Goal: Information Seeking & Learning: Learn about a topic

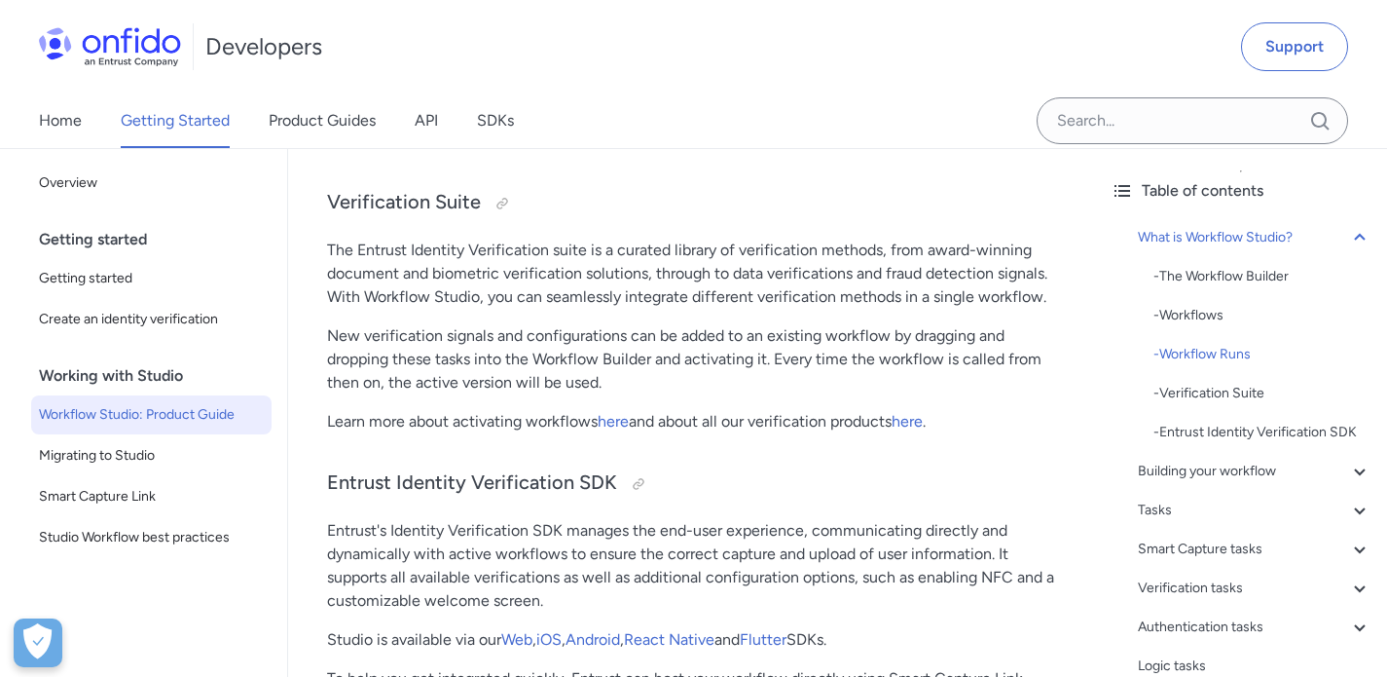
scroll to position [2073, 0]
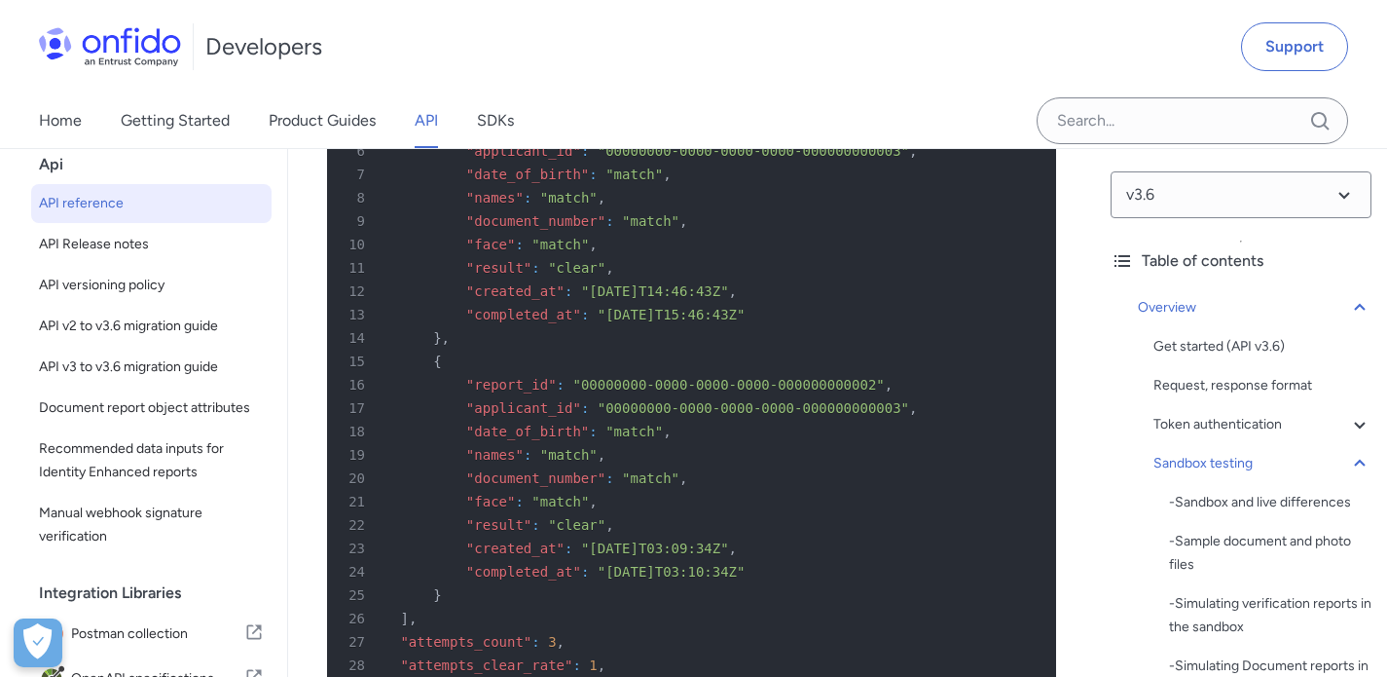
scroll to position [11512, 0]
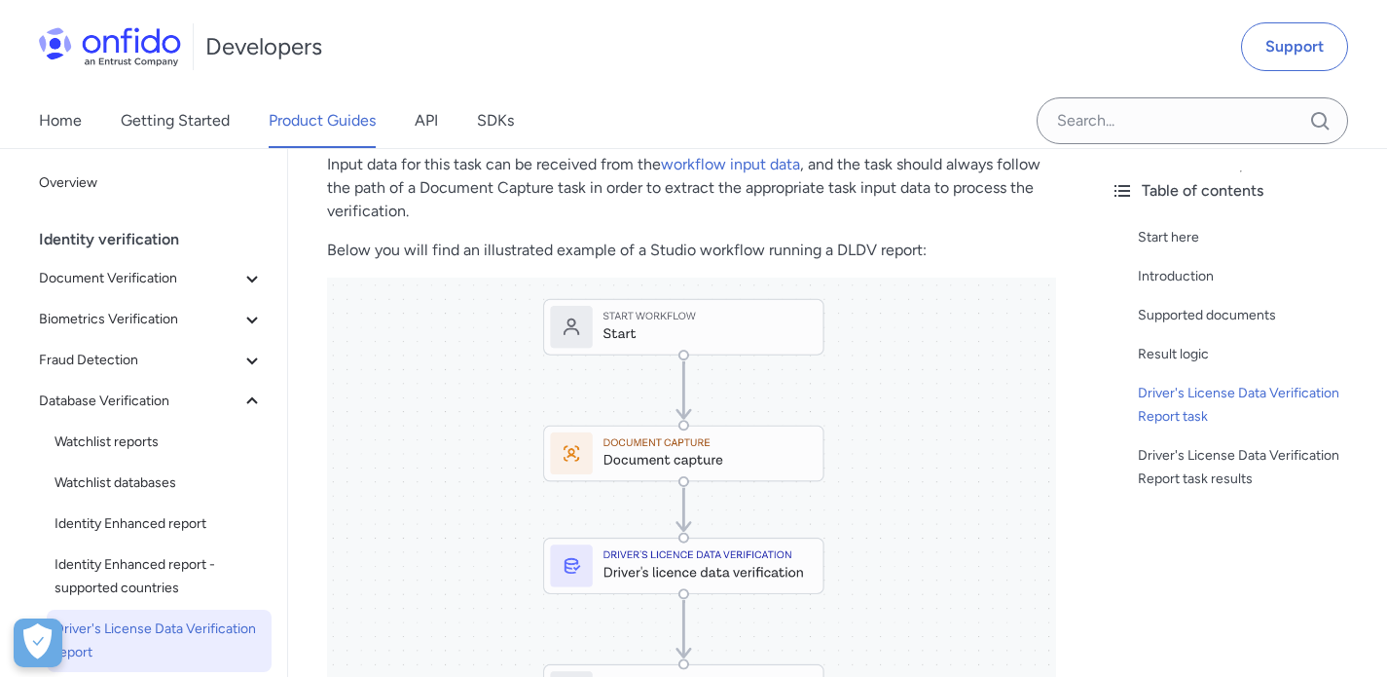
scroll to position [1451, 0]
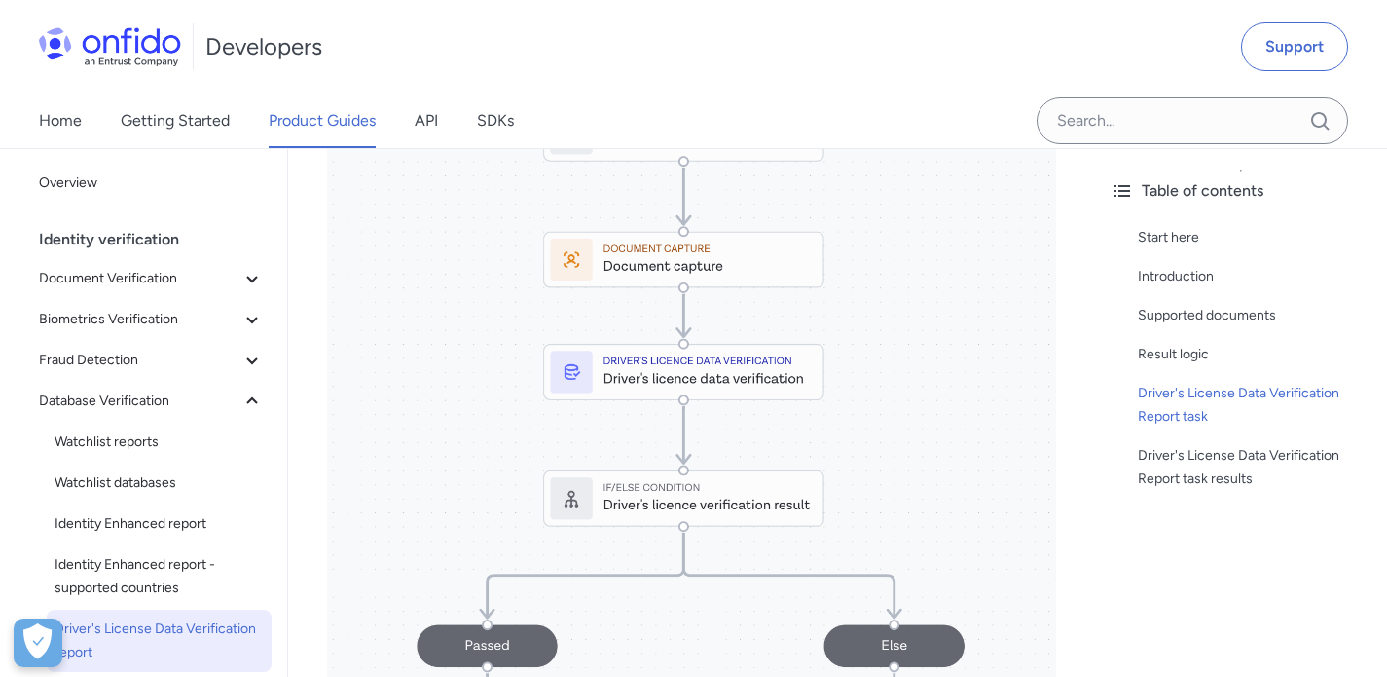
click at [741, 389] on img at bounding box center [691, 450] width 729 height 732
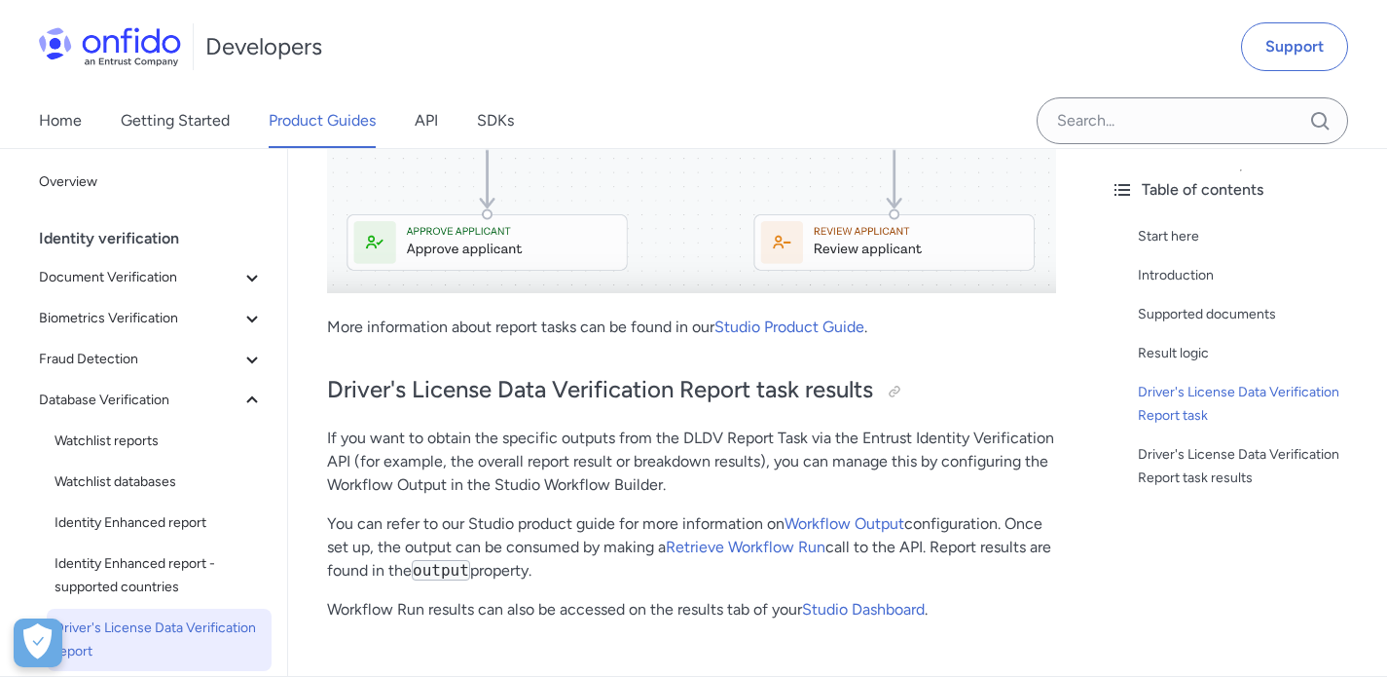
scroll to position [2051, 0]
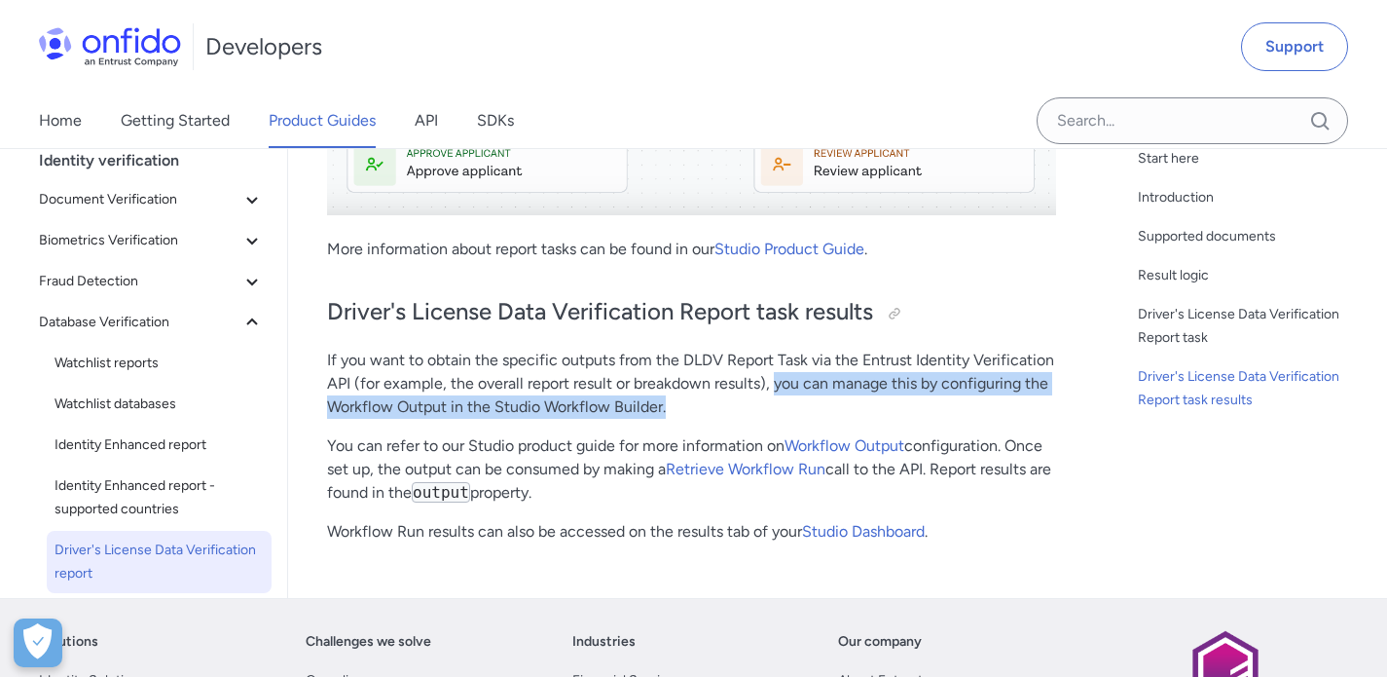
drag, startPoint x: 861, startPoint y: 387, endPoint x: 904, endPoint y: 411, distance: 49.3
click at [904, 411] on p "If you want to obtain the specific outputs from the DLDV Report Task via the En…" at bounding box center [691, 384] width 729 height 70
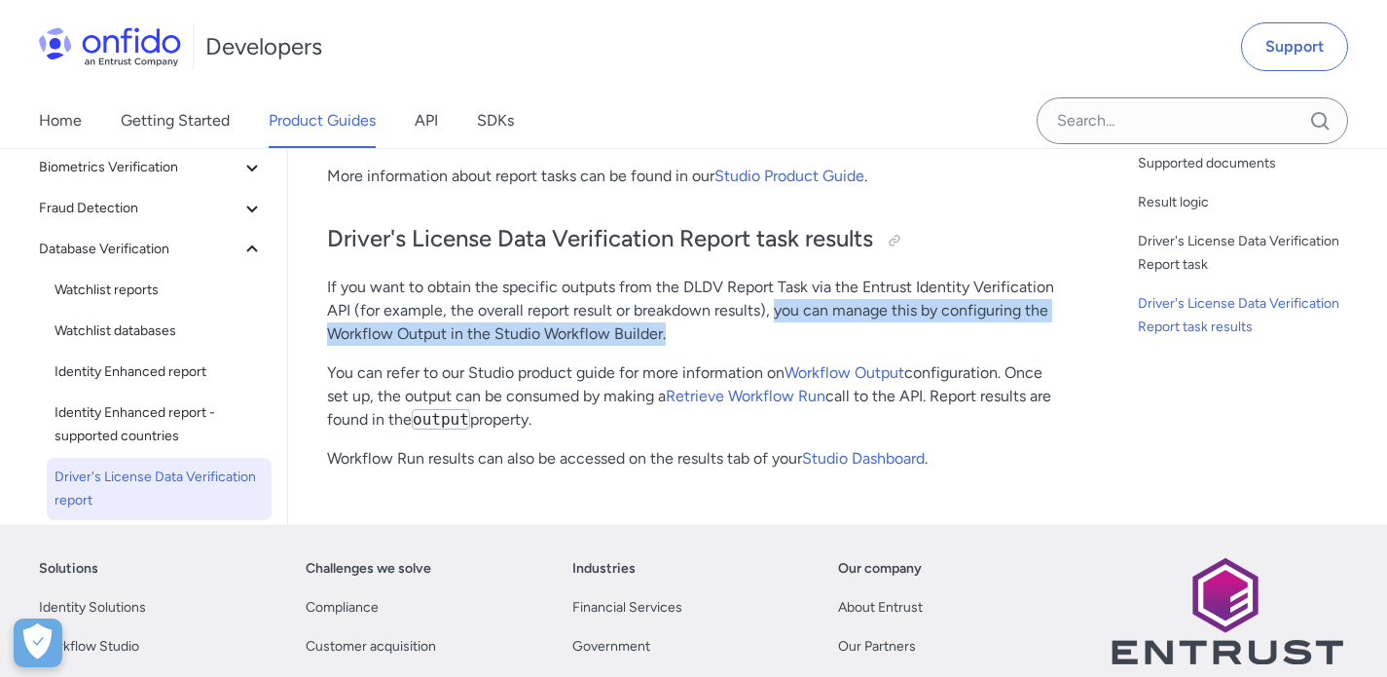
scroll to position [2134, 0]
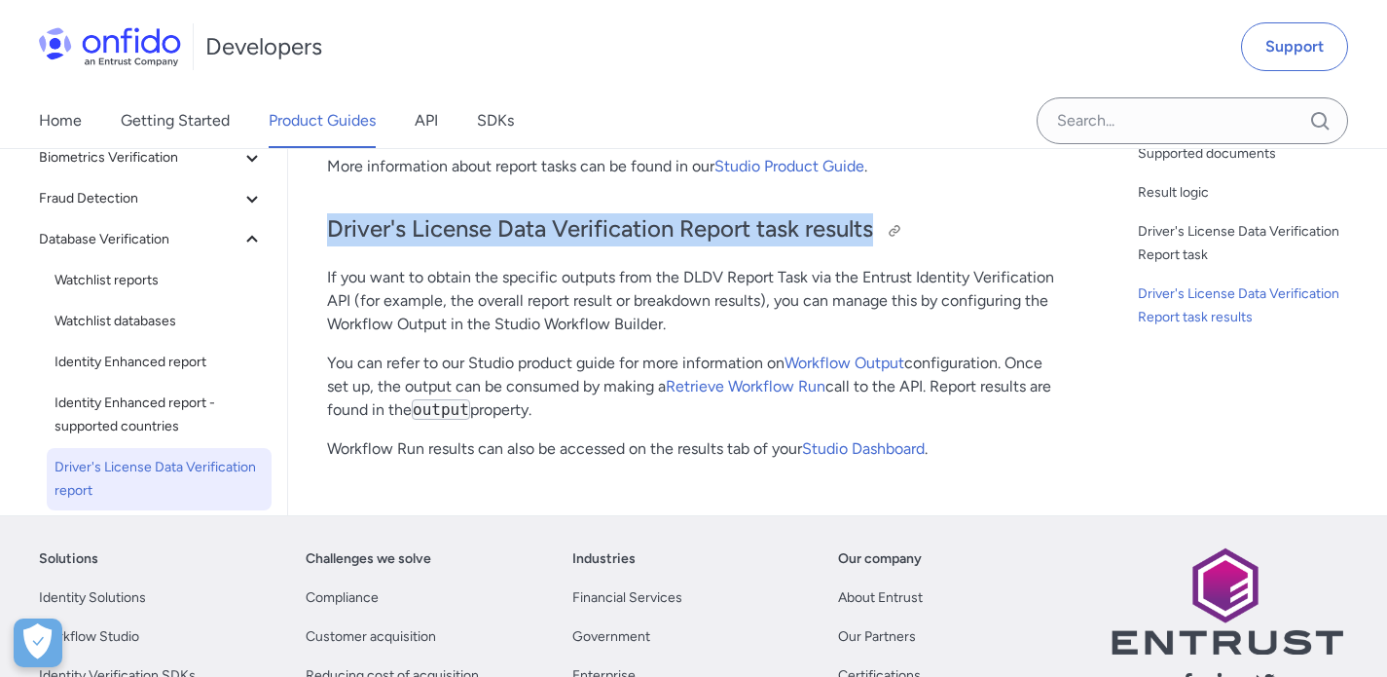
drag, startPoint x: 313, startPoint y: 234, endPoint x: 877, endPoint y: 242, distance: 564.8
copy h2 "Driver's License Data Verification Report task results"
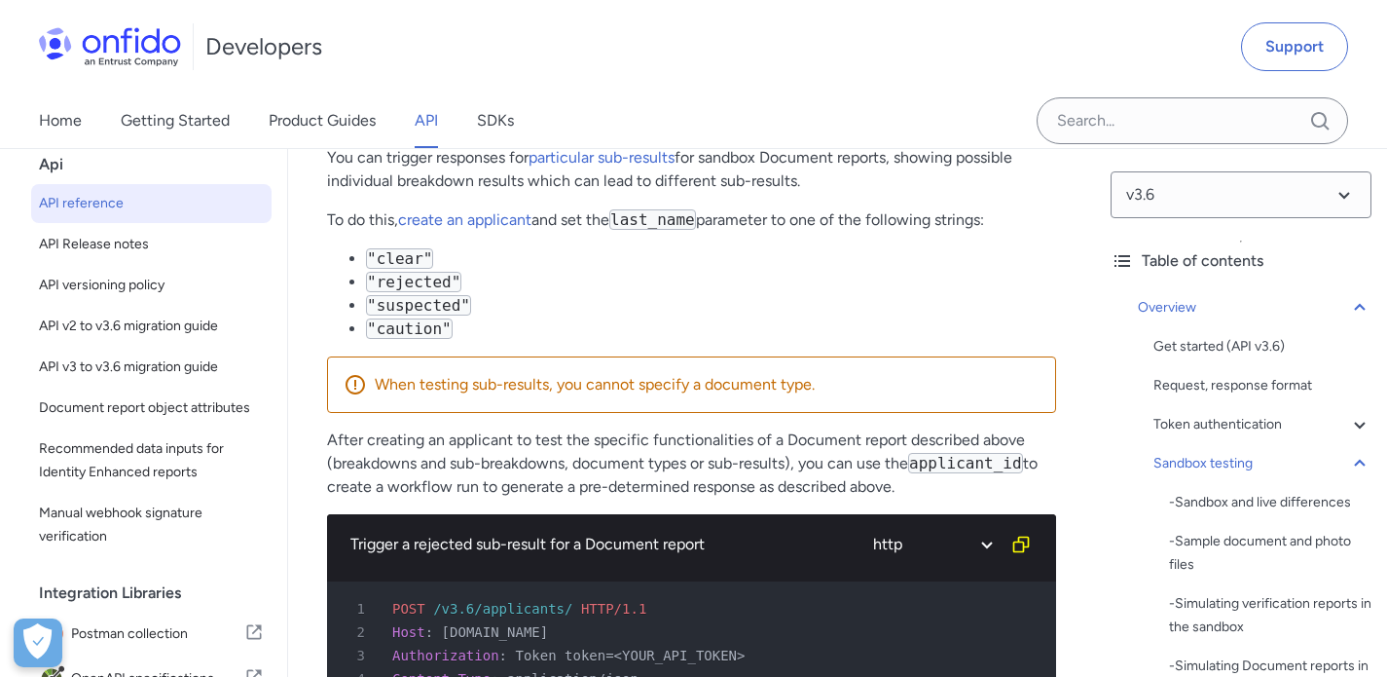
scroll to position [7771, 0]
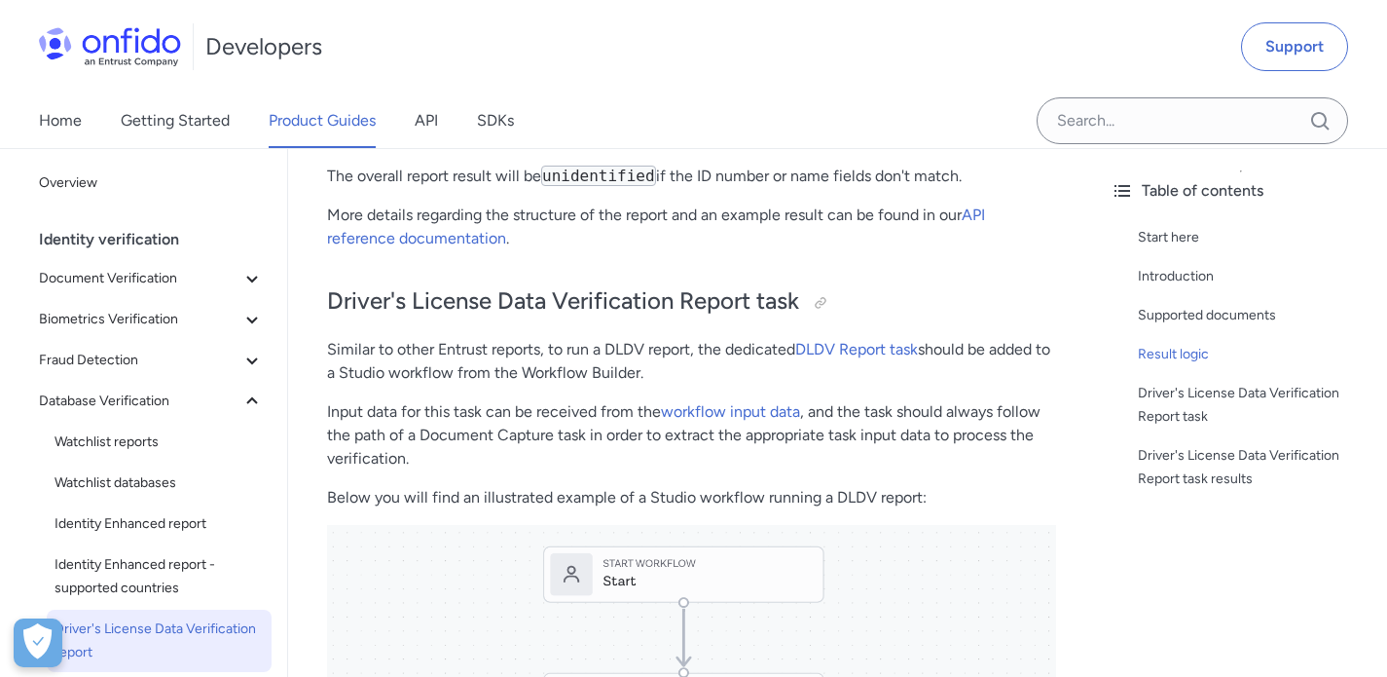
scroll to position [1012, 0]
